Goal: Book appointment/travel/reservation

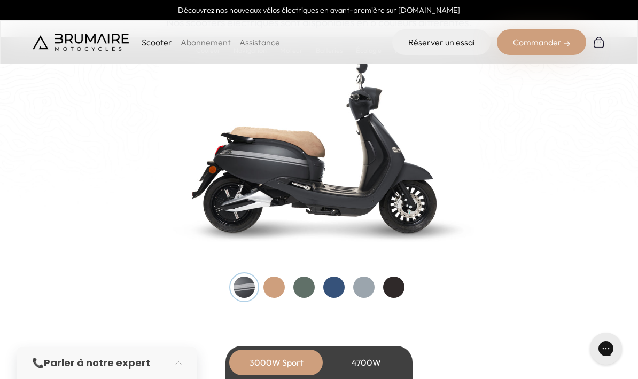
scroll to position [1122, 0]
click at [279, 284] on div at bounding box center [274, 287] width 21 height 21
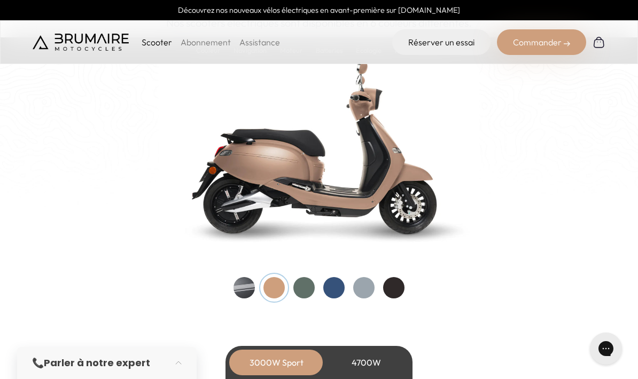
click at [309, 281] on div at bounding box center [303, 287] width 21 height 21
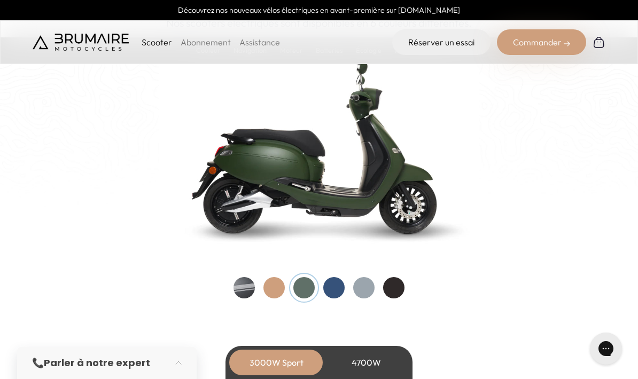
click at [346, 278] on div at bounding box center [319, 287] width 171 height 21
click at [340, 285] on div at bounding box center [333, 287] width 21 height 21
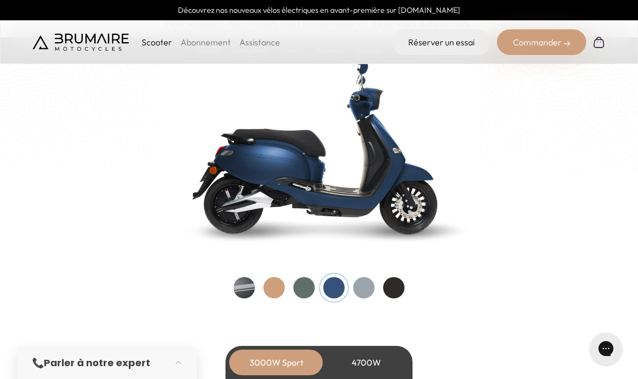
click at [367, 291] on div at bounding box center [363, 287] width 21 height 21
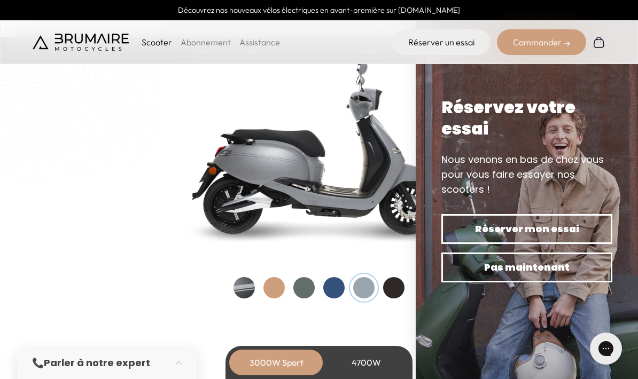
click at [401, 283] on div at bounding box center [393, 287] width 21 height 21
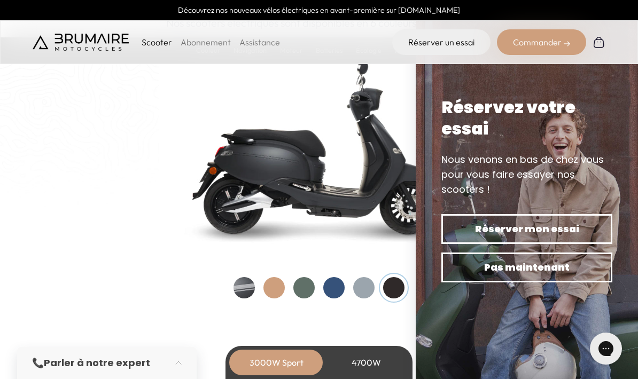
click at [250, 288] on div at bounding box center [244, 287] width 21 height 21
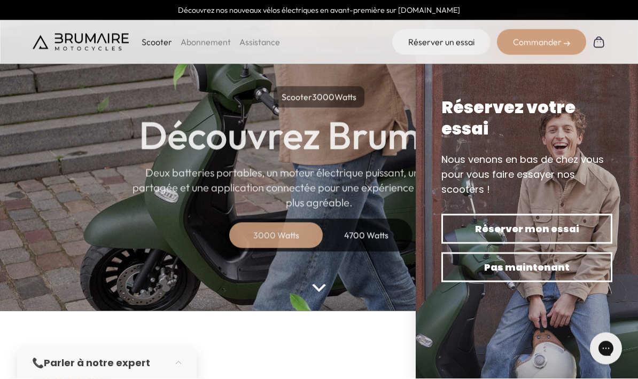
scroll to position [0, 0]
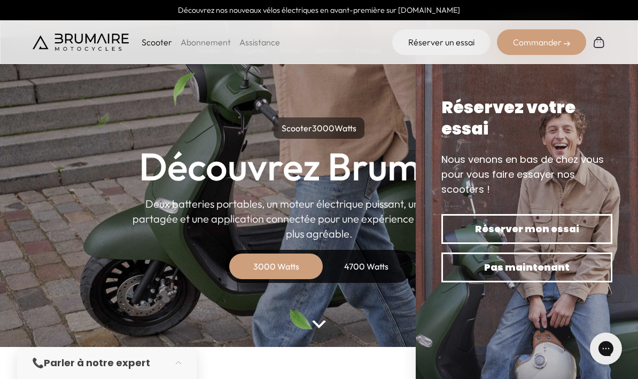
click at [211, 41] on link "Abonnement" at bounding box center [206, 42] width 50 height 11
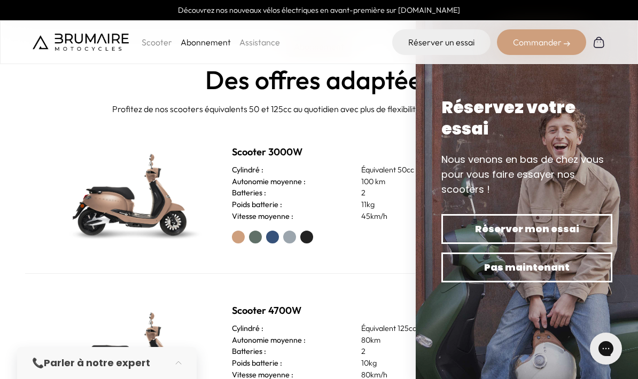
scroll to position [377, 0]
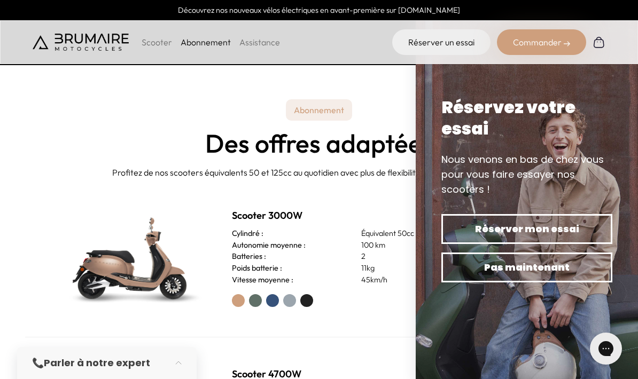
click at [541, 140] on div "Réservez votre essai" at bounding box center [526, 118] width 171 height 43
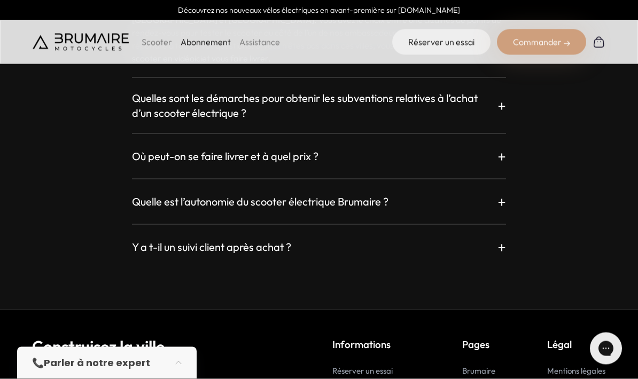
scroll to position [1922, 0]
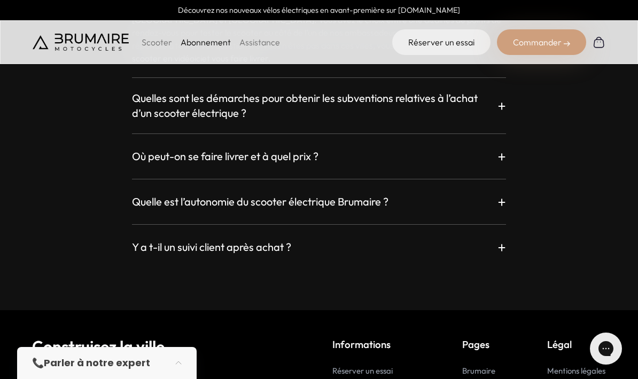
click at [495, 166] on div "Où peut-on se faire livrer et à quel prix ? +" at bounding box center [319, 156] width 374 height 19
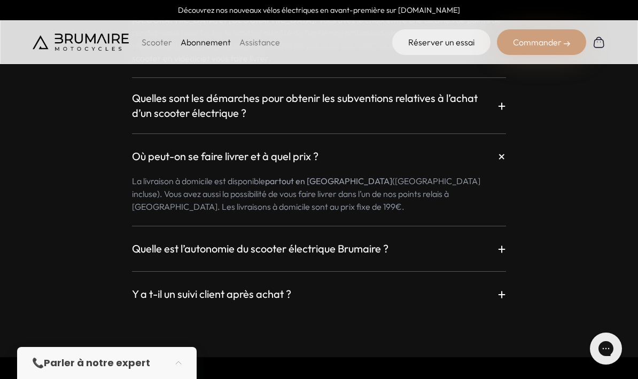
click at [505, 259] on p "+" at bounding box center [502, 248] width 9 height 19
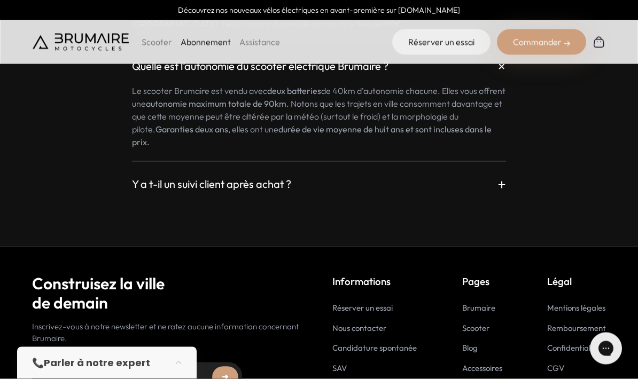
scroll to position [2110, 0]
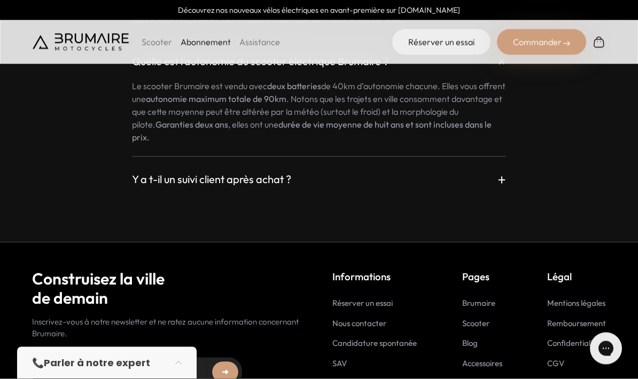
click at [500, 189] on p "+" at bounding box center [502, 179] width 9 height 19
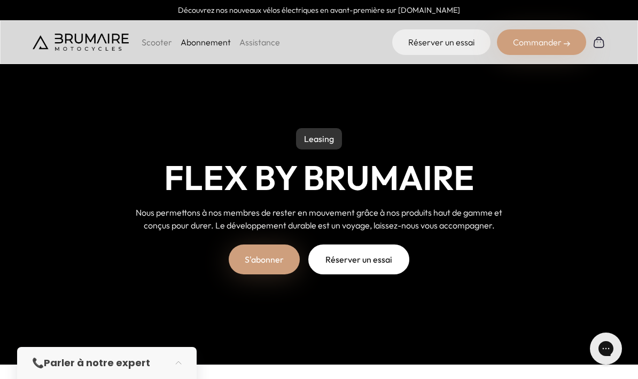
scroll to position [0, 0]
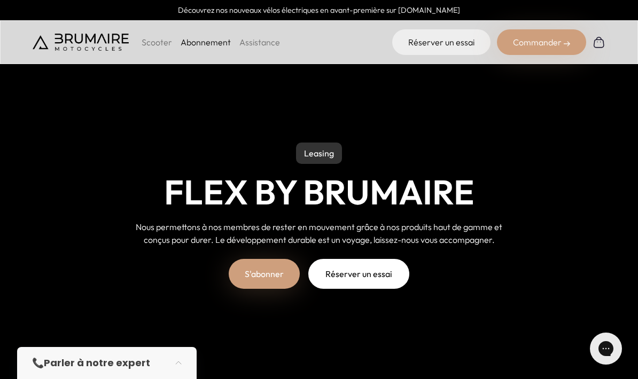
click at [152, 41] on p "Scooter" at bounding box center [157, 42] width 30 height 13
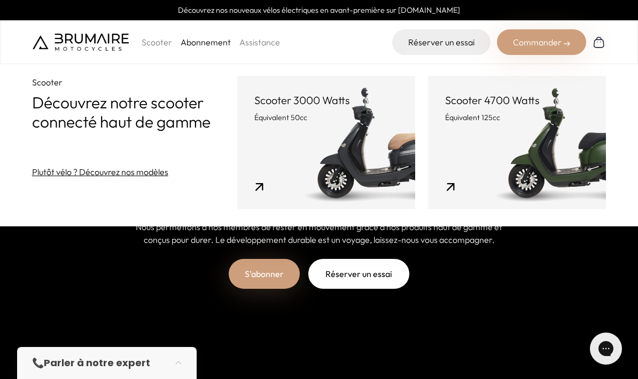
click at [325, 165] on link "Scooter 3000 Watts Équivalent 50cc" at bounding box center [326, 143] width 178 height 134
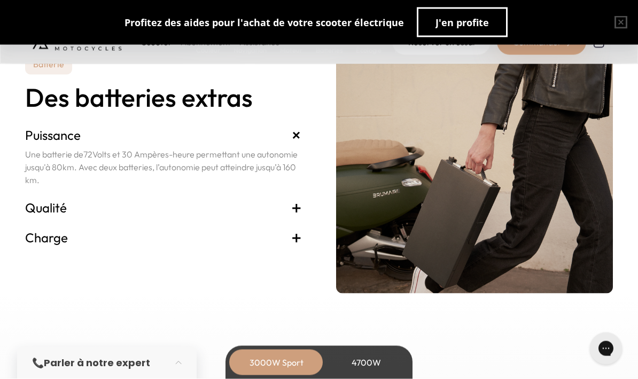
scroll to position [2253, 0]
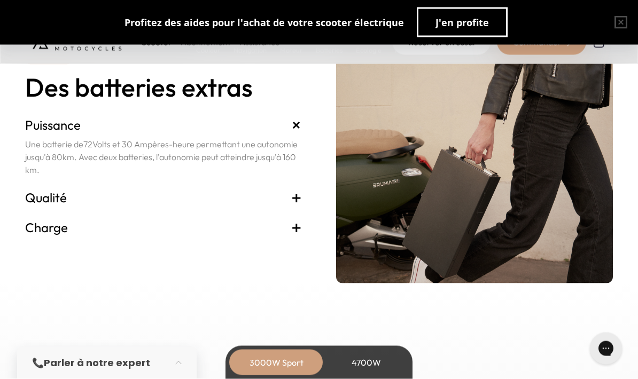
click at [301, 224] on span "+" at bounding box center [296, 227] width 11 height 17
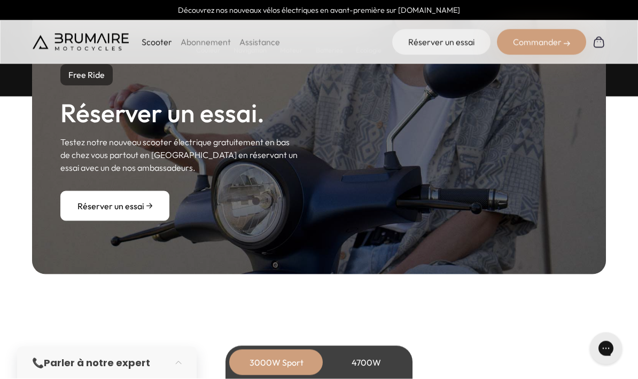
scroll to position [3314, 0]
click at [138, 206] on link "Réserver un essai" at bounding box center [114, 206] width 109 height 30
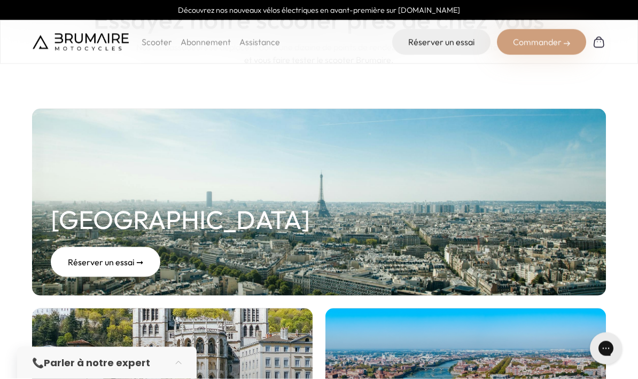
scroll to position [92, 0]
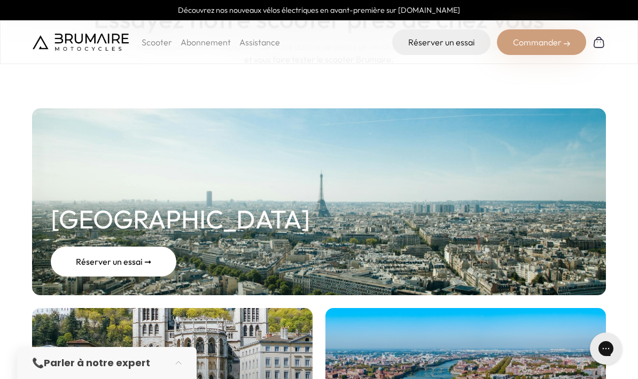
click at [141, 262] on div "Réserver un essai ➞" at bounding box center [114, 262] width 126 height 30
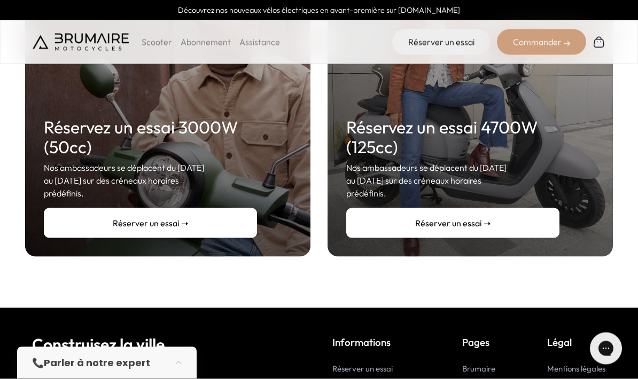
scroll to position [265, 0]
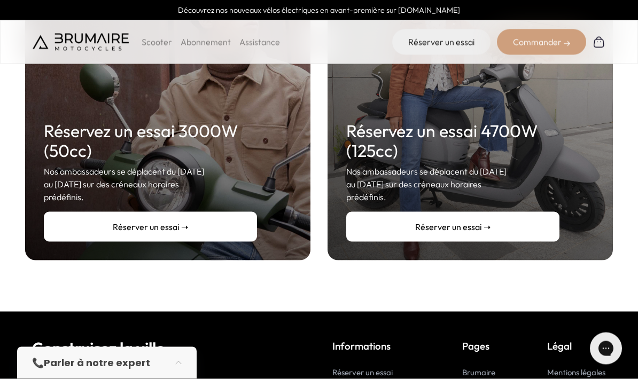
click at [241, 213] on link "Réserver un essai ➝" at bounding box center [150, 227] width 213 height 30
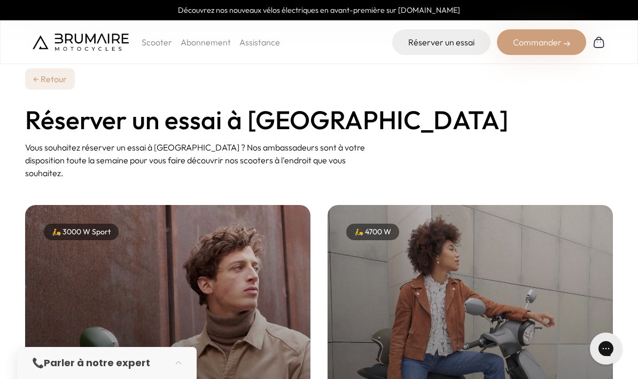
scroll to position [266, 0]
